Goal: Find specific page/section: Find specific page/section

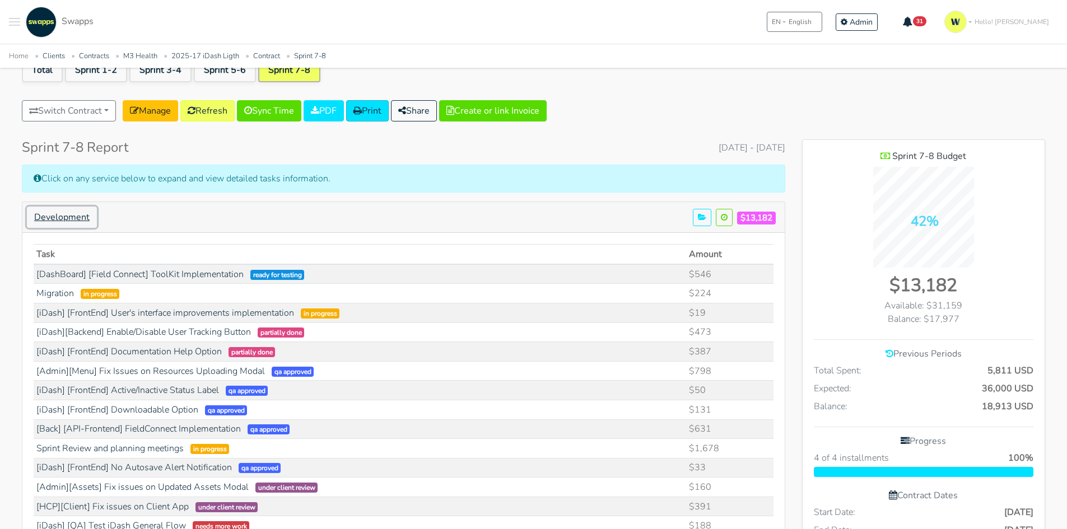
scroll to position [1472, 243]
click at [12, 21] on span "Toggle navigation menu" at bounding box center [14, 21] width 11 height 1
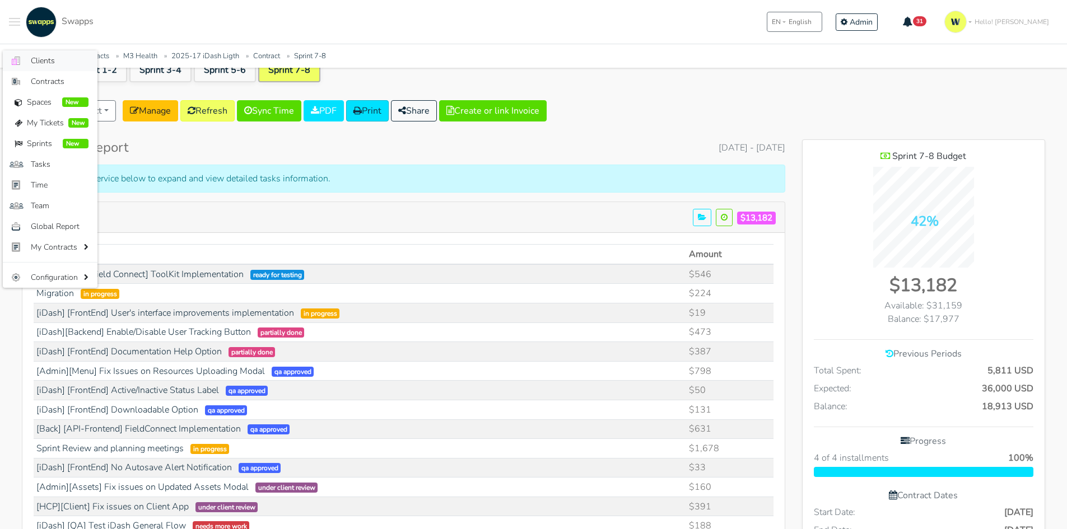
click at [41, 64] on span "Clients" at bounding box center [60, 61] width 58 height 12
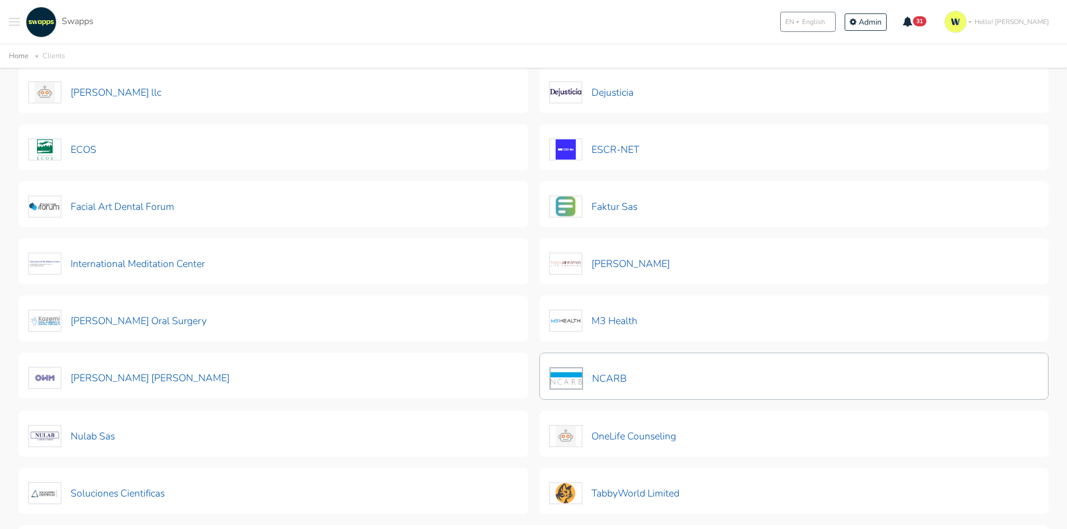
scroll to position [168, 0]
click at [614, 312] on button "M3 Health" at bounding box center [594, 320] width 90 height 24
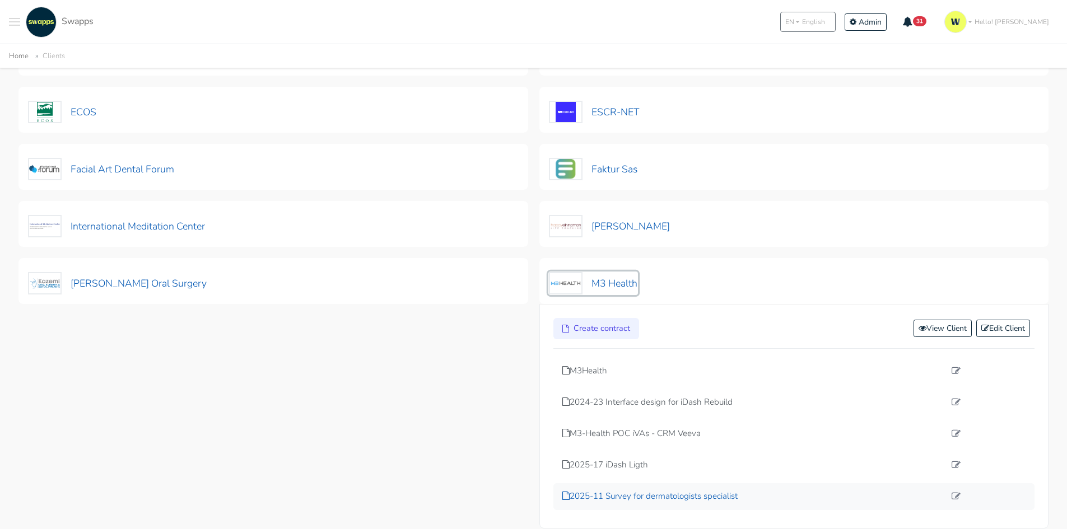
scroll to position [224, 0]
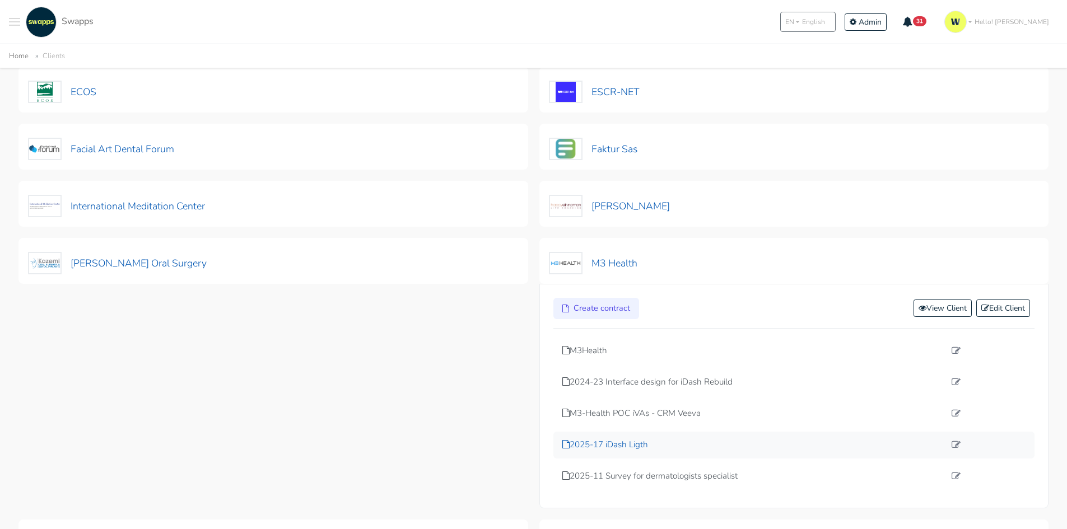
click at [627, 441] on p "2025-17 iDash Ligth" at bounding box center [753, 445] width 383 height 13
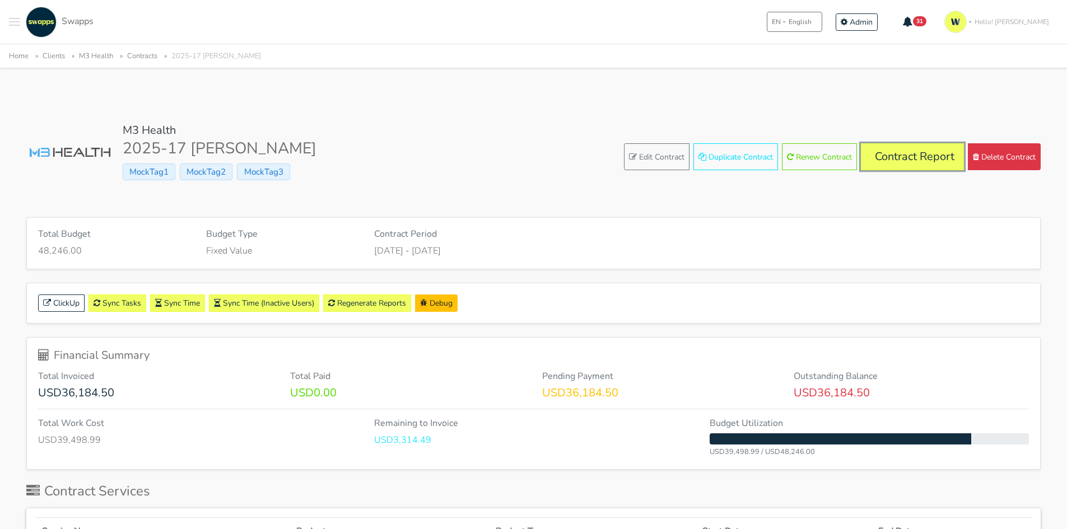
click at [890, 158] on link "Contract Report" at bounding box center [912, 156] width 103 height 27
